Goal: Task Accomplishment & Management: Use online tool/utility

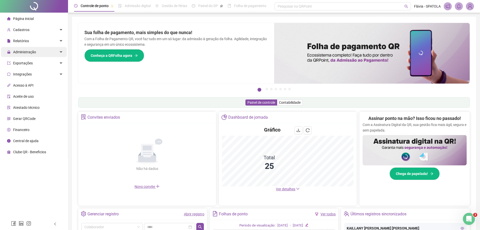
click at [50, 49] on div "Administração" at bounding box center [34, 52] width 66 height 10
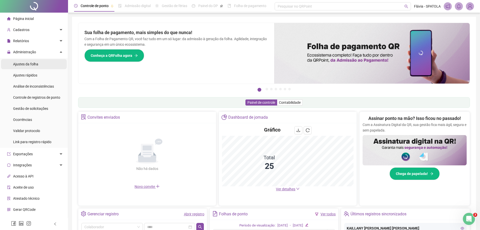
click at [50, 64] on li "Ajustes da folha" at bounding box center [34, 64] width 66 height 10
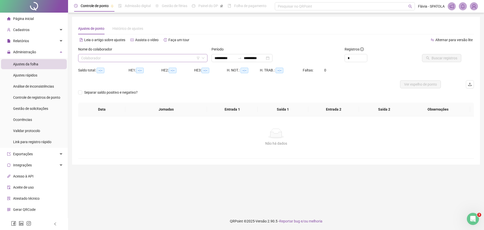
click at [121, 56] on input "search" at bounding box center [140, 58] width 119 height 8
click at [320, 50] on div "Período" at bounding box center [275, 50] width 129 height 8
type input "**********"
click at [328, 39] on div "Alternar para versão lite" at bounding box center [375, 40] width 198 height 8
click at [142, 57] on input "search" at bounding box center [140, 58] width 119 height 8
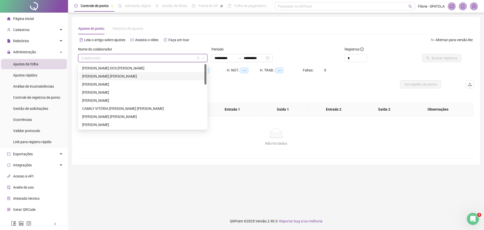
click at [126, 73] on div "[PERSON_NAME] [PERSON_NAME]" at bounding box center [142, 76] width 127 height 8
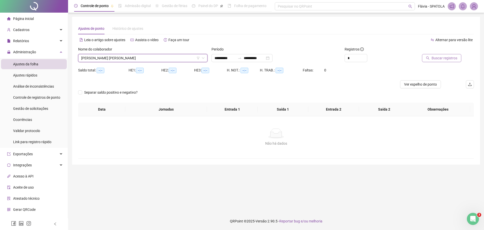
click at [434, 58] on span "Buscar registros" at bounding box center [444, 58] width 26 height 6
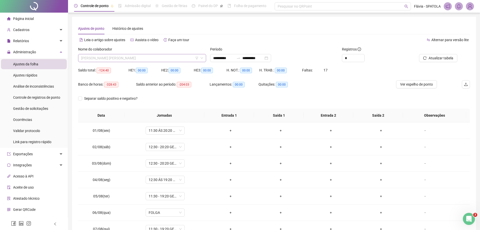
click at [162, 60] on span "[PERSON_NAME] [PERSON_NAME]" at bounding box center [142, 58] width 122 height 8
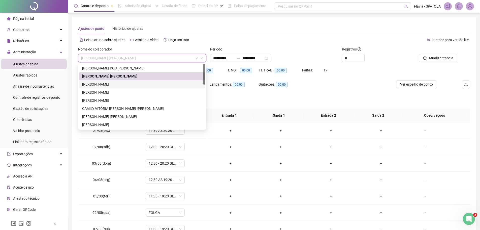
click at [124, 86] on div "[PERSON_NAME]" at bounding box center [142, 84] width 120 height 6
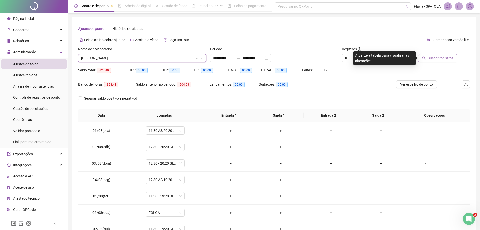
click at [434, 58] on span "Buscar registros" at bounding box center [441, 58] width 26 height 6
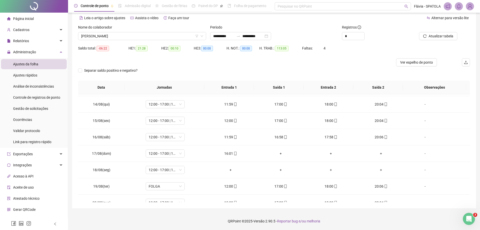
scroll to position [220, 0]
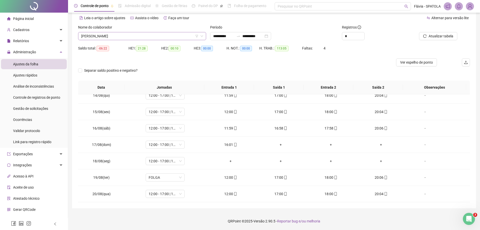
click at [177, 33] on span "[PERSON_NAME]" at bounding box center [142, 36] width 122 height 8
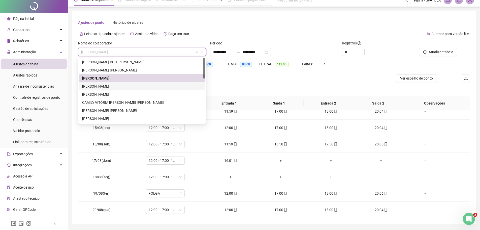
scroll to position [0, 0]
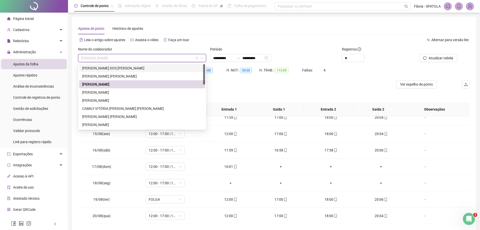
click at [210, 38] on div "Leia o artigo sobre ajustes Assista o vídeo Faça um tour" at bounding box center [176, 40] width 196 height 8
